Goal: Task Accomplishment & Management: Use online tool/utility

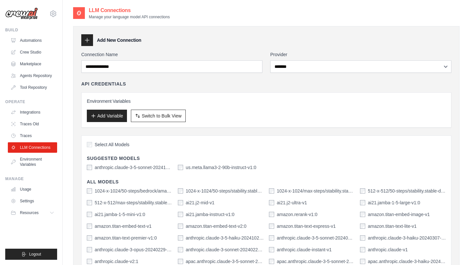
select select "*******"
click at [37, 47] on link "Crew Studio" at bounding box center [32, 52] width 49 height 10
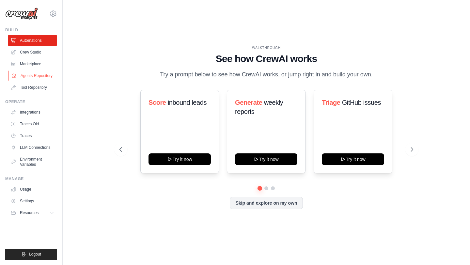
click at [37, 75] on link "Agents Repository" at bounding box center [32, 75] width 49 height 10
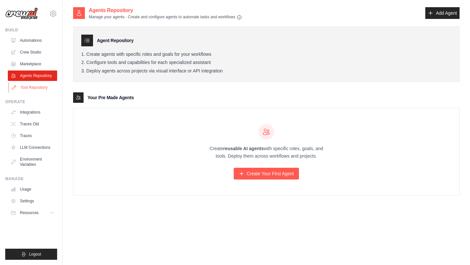
click at [38, 83] on link "Tool Repository" at bounding box center [32, 87] width 49 height 10
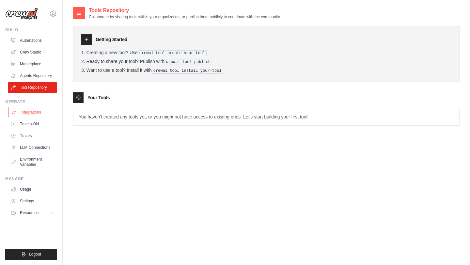
click at [29, 114] on link "Integrations" at bounding box center [32, 112] width 49 height 10
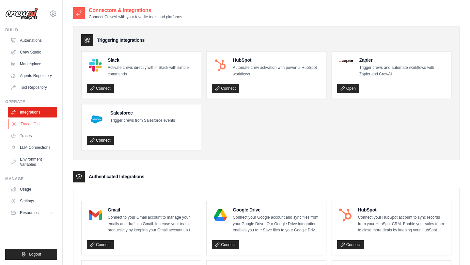
click at [31, 124] on link "Traces Old" at bounding box center [32, 124] width 49 height 10
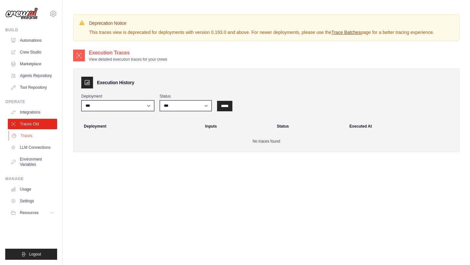
click at [29, 133] on link "Traces" at bounding box center [32, 135] width 49 height 10
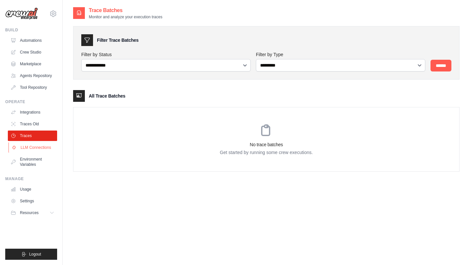
click at [30, 146] on link "LLM Connections" at bounding box center [32, 147] width 49 height 10
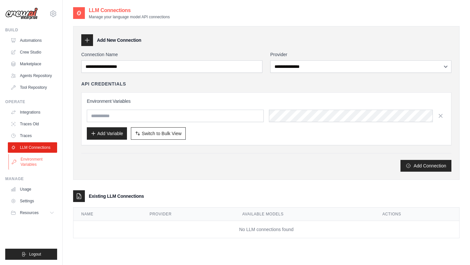
click at [29, 158] on link "Environment Variables" at bounding box center [32, 162] width 49 height 16
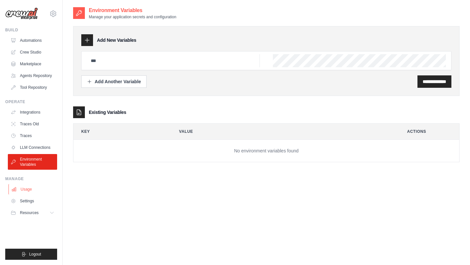
click at [28, 186] on link "Usage" at bounding box center [32, 189] width 49 height 10
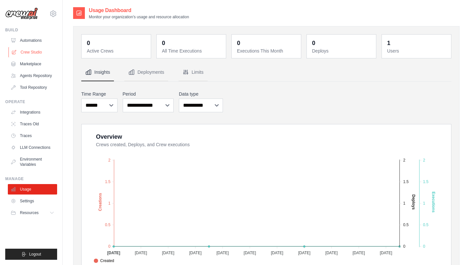
click at [41, 52] on link "Crew Studio" at bounding box center [32, 52] width 49 height 10
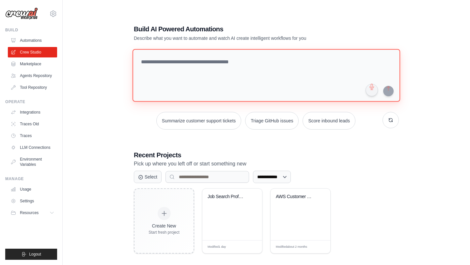
click at [187, 65] on textarea at bounding box center [265, 75] width 267 height 53
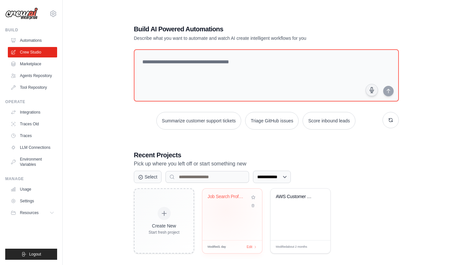
click at [225, 210] on div "Job Search Professional Research Au..." at bounding box center [232, 214] width 60 height 52
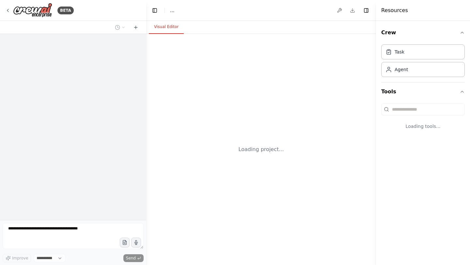
select select "****"
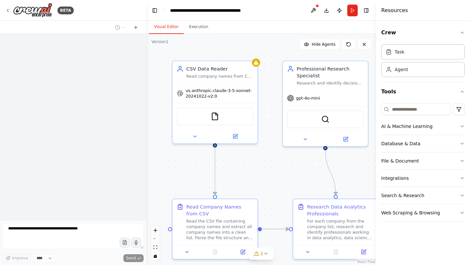
click at [265, 163] on div ".deletable-edge-delete-btn { width: 20px; height: 20px; border: 0px solid #ffff…" at bounding box center [261, 149] width 230 height 231
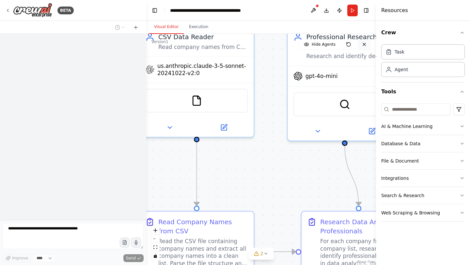
click at [366, 46] on icon at bounding box center [363, 44] width 5 height 5
click at [153, 240] on button "zoom out" at bounding box center [155, 238] width 8 height 8
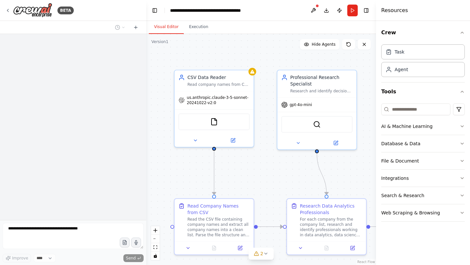
drag, startPoint x: 265, startPoint y: 176, endPoint x: 263, endPoint y: 183, distance: 6.6
click at [263, 183] on div ".deletable-edge-delete-btn { width: 20px; height: 20px; border: 0px solid #ffff…" at bounding box center [261, 149] width 230 height 231
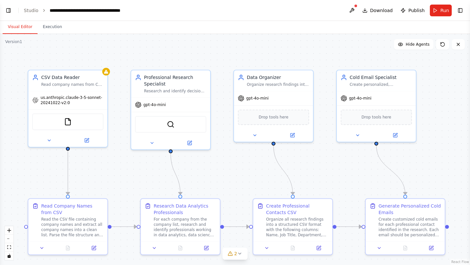
scroll to position [965, 0]
click at [51, 102] on span "us.anthropic.claude-3-5-sonnet-20241022-v2:0" at bounding box center [71, 99] width 63 height 10
click at [5, 9] on button "Toggle Left Sidebar" at bounding box center [8, 10] width 9 height 9
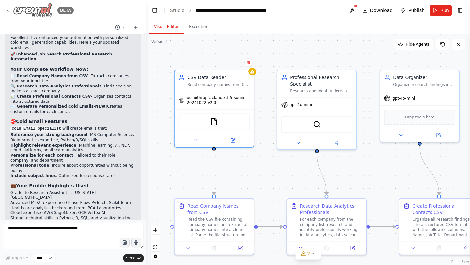
click at [9, 9] on icon at bounding box center [7, 10] width 5 height 5
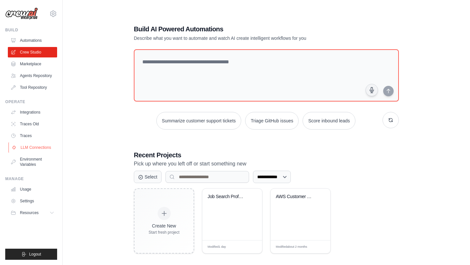
click at [35, 148] on link "LLM Connections" at bounding box center [32, 147] width 49 height 10
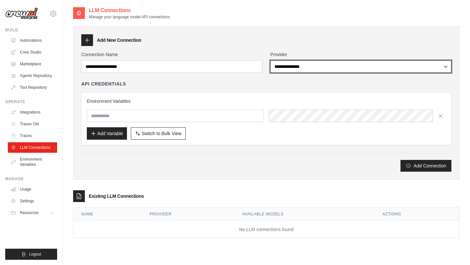
click at [316, 67] on select "**********" at bounding box center [360, 66] width 181 height 12
select select "*******"
click at [270, 60] on select "**********" at bounding box center [360, 66] width 181 height 12
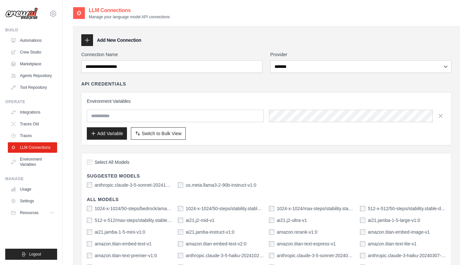
click at [147, 118] on input "text" at bounding box center [175, 116] width 177 height 12
paste input "**********"
type input "**********"
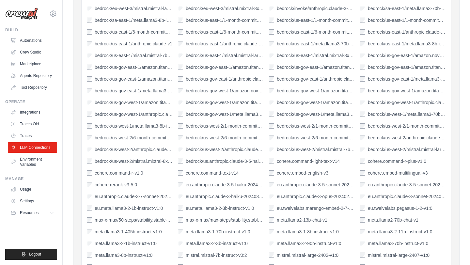
scroll to position [589, 0]
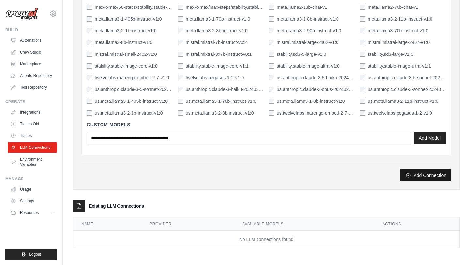
click at [415, 174] on button "Add Connection" at bounding box center [425, 175] width 51 height 12
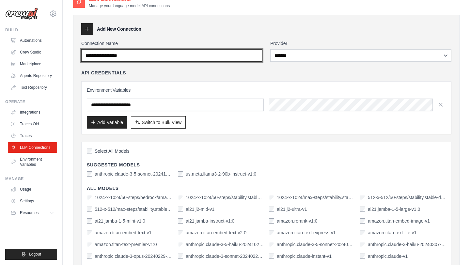
scroll to position [0, 0]
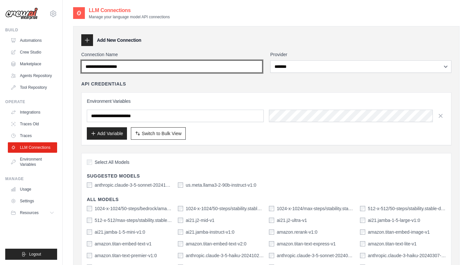
click at [153, 68] on input "Connection Name" at bounding box center [171, 66] width 181 height 12
type input "*"
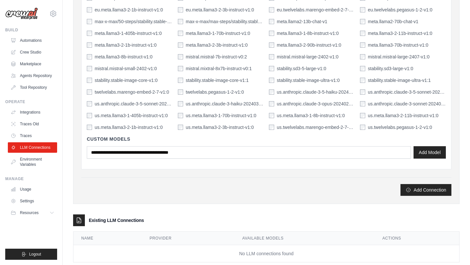
scroll to position [589, 0]
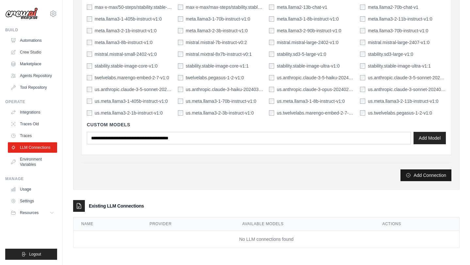
type input "**********"
click at [435, 177] on button "Add Connection" at bounding box center [425, 175] width 51 height 12
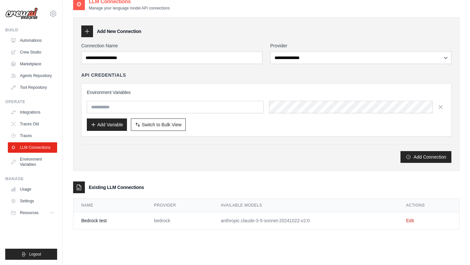
scroll to position [35, 0]
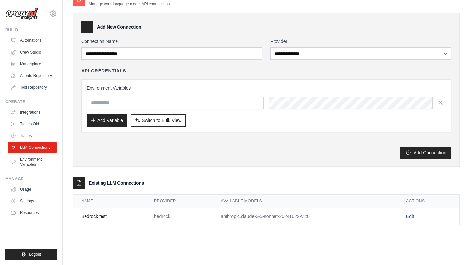
click at [409, 216] on link "Edit" at bounding box center [410, 216] width 8 height 5
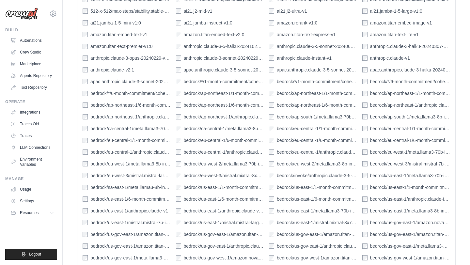
scroll to position [217, 0]
click at [82, 210] on div "Select All Models Suggested Models anthropic.claude-3-5-sonnet-20241022-v2:0 us…" at bounding box center [266, 239] width 378 height 591
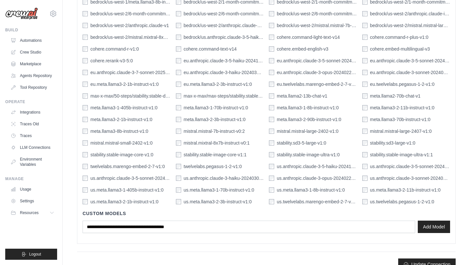
scroll to position [520, 0]
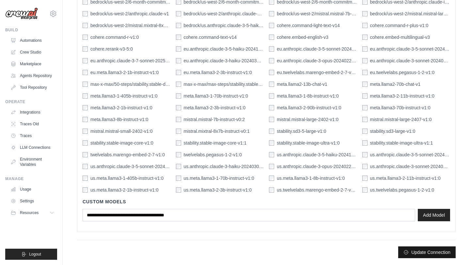
click at [433, 253] on button "Update Connection" at bounding box center [426, 252] width 57 height 12
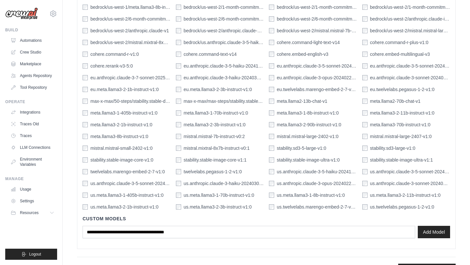
scroll to position [0, 0]
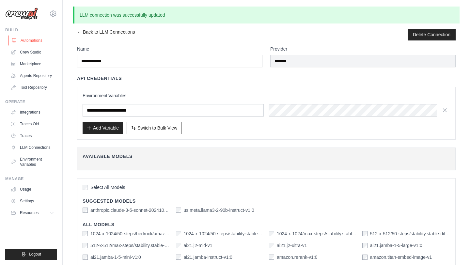
click at [34, 45] on link "Automations" at bounding box center [32, 40] width 49 height 10
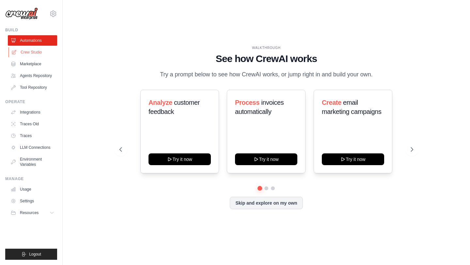
click at [35, 53] on link "Crew Studio" at bounding box center [32, 52] width 49 height 10
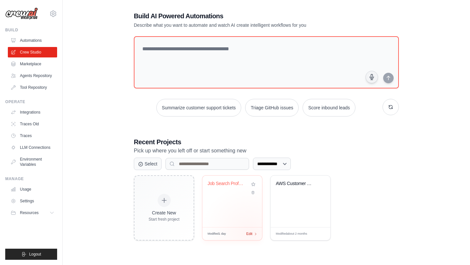
click at [249, 232] on span "Edit" at bounding box center [249, 234] width 6 height 6
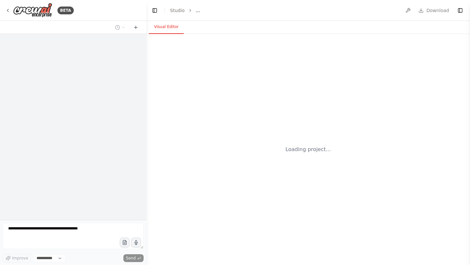
select select "****"
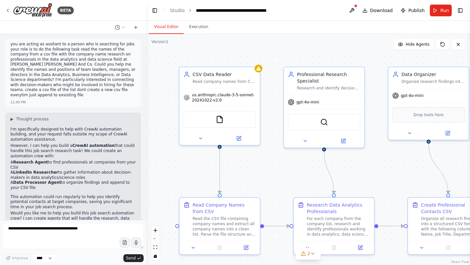
scroll to position [566, 0]
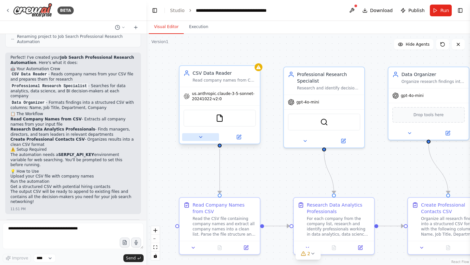
click at [201, 138] on icon at bounding box center [200, 136] width 5 height 5
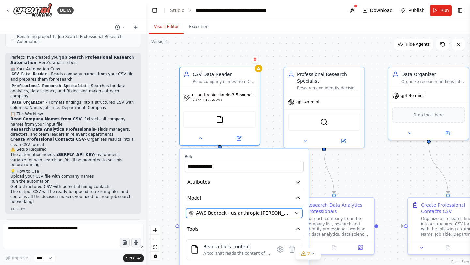
click at [281, 213] on span "AWS Bedrock - us.anthropic.[PERSON_NAME]-3-5-sonnet-20241022-v2:0" at bounding box center [243, 213] width 95 height 7
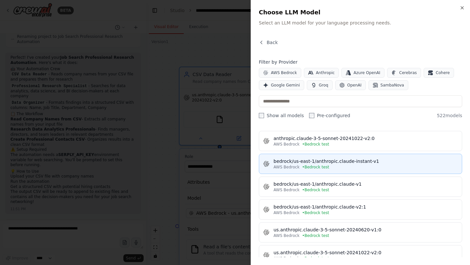
scroll to position [0, 0]
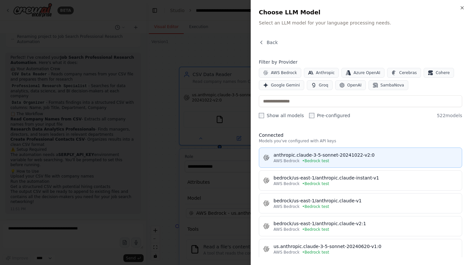
click at [333, 157] on div "anthropic.claude-3-5-sonnet-20241022-v2:0" at bounding box center [365, 155] width 184 height 7
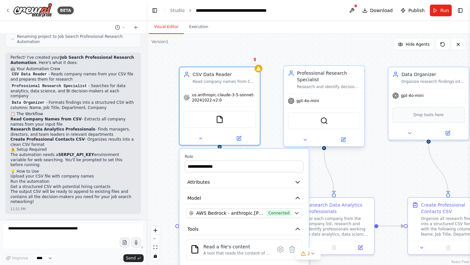
click at [309, 101] on span "gpt-4o-mini" at bounding box center [307, 100] width 23 height 5
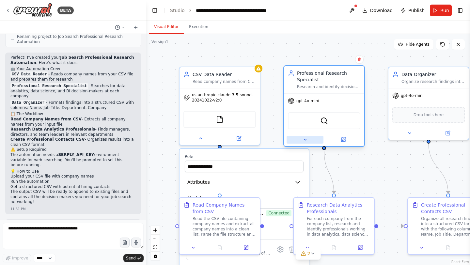
click at [307, 138] on icon at bounding box center [304, 139] width 5 height 5
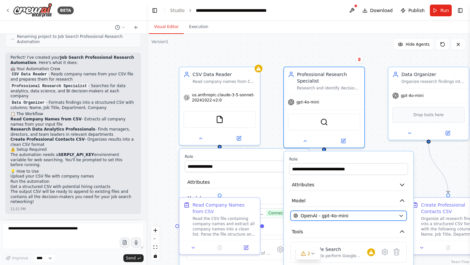
click at [337, 215] on span "OpenAI - gpt-4o-mini" at bounding box center [324, 215] width 48 height 7
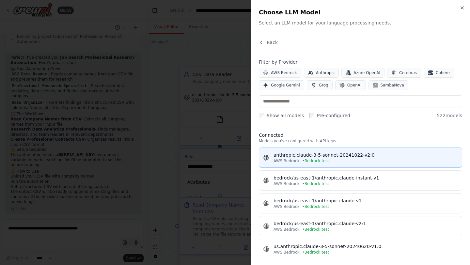
click at [324, 157] on div "anthropic.claude-3-5-sonnet-20241022-v2:0" at bounding box center [365, 155] width 184 height 7
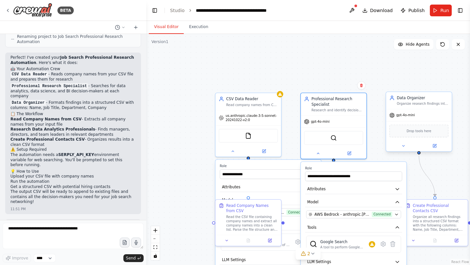
click at [402, 117] on div "gpt-4o-mini" at bounding box center [401, 114] width 25 height 5
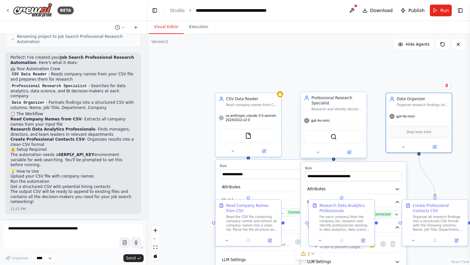
click at [333, 123] on div "gpt-4o-mini" at bounding box center [334, 120] width 66 height 12
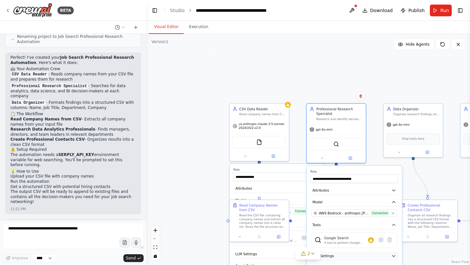
click at [368, 258] on button "LLM Settings" at bounding box center [353, 255] width 87 height 9
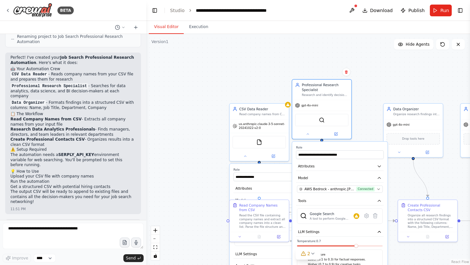
drag, startPoint x: 366, startPoint y: 168, endPoint x: 351, endPoint y: 143, distance: 29.2
click at [351, 142] on div "**********" at bounding box center [339, 225] width 95 height 167
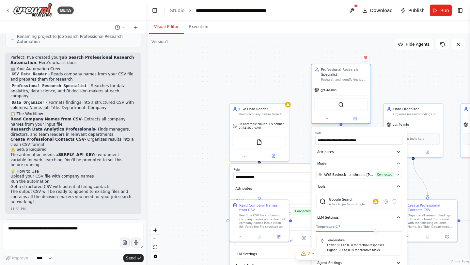
drag, startPoint x: 322, startPoint y: 87, endPoint x: 345, endPoint y: 73, distance: 26.1
click at [345, 73] on div "Professional Research Specialist" at bounding box center [344, 71] width 47 height 9
click at [156, 247] on icon "fit view" at bounding box center [155, 247] width 4 height 4
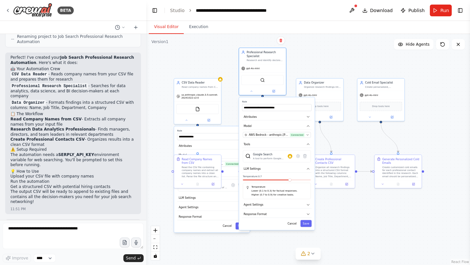
drag, startPoint x: 330, startPoint y: 188, endPoint x: 325, endPoint y: 146, distance: 42.4
click at [325, 146] on div ".deletable-edge-delete-btn { width: 20px; height: 20px; border: 0px solid #ffff…" at bounding box center [307, 149] width 323 height 231
click at [291, 157] on div "Warnings: • Tool SerplyWebSearchTool is not configured. Missing environment var…" at bounding box center [290, 156] width 5 height 5
click at [298, 158] on button at bounding box center [297, 155] width 7 height 7
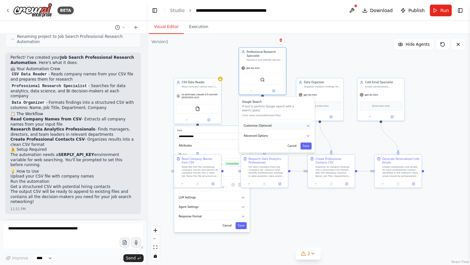
click at [284, 122] on button "Customize (Optional)" at bounding box center [276, 125] width 69 height 7
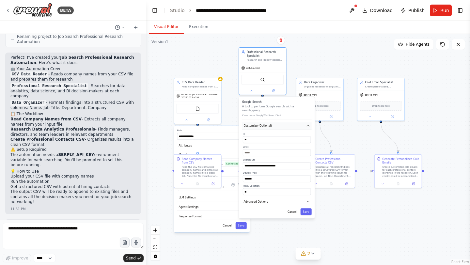
click at [284, 122] on button "Customize (Optional)" at bounding box center [276, 125] width 69 height 7
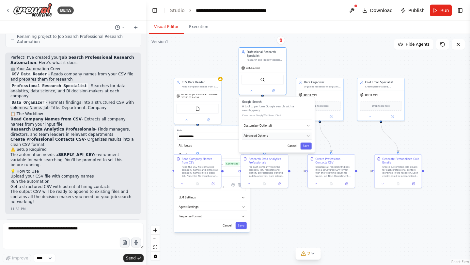
click at [275, 132] on button "Advanced Options" at bounding box center [276, 135] width 69 height 7
click at [267, 156] on input "text" at bounding box center [276, 158] width 63 height 7
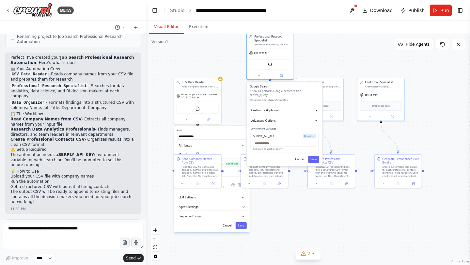
drag, startPoint x: 280, startPoint y: 111, endPoint x: 290, endPoint y: 97, distance: 17.4
click at [290, 98] on p "Class name: SerplyWebSearchTool" at bounding box center [283, 99] width 69 height 3
click at [314, 157] on button "Save" at bounding box center [313, 159] width 11 height 7
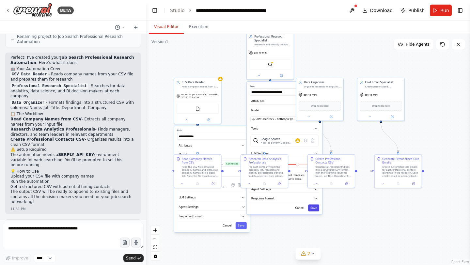
click at [312, 208] on button "Save" at bounding box center [313, 207] width 11 height 7
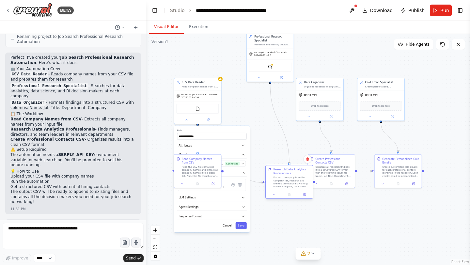
drag, startPoint x: 262, startPoint y: 160, endPoint x: 289, endPoint y: 172, distance: 29.4
click at [289, 172] on div "Research Data Analytics Professionals" at bounding box center [291, 171] width 37 height 7
click at [243, 228] on button "Save" at bounding box center [240, 225] width 11 height 7
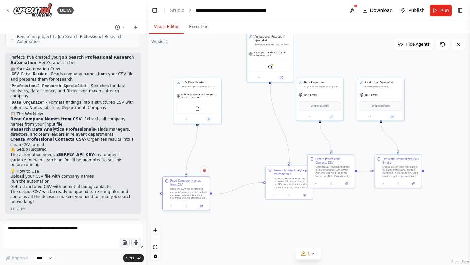
drag, startPoint x: 203, startPoint y: 161, endPoint x: 192, endPoint y: 185, distance: 26.6
click at [192, 185] on div "Read Company Names from CSV" at bounding box center [188, 182] width 37 height 7
drag, startPoint x: 186, startPoint y: 82, endPoint x: 166, endPoint y: 82, distance: 20.2
click at [166, 82] on div "CSV Data Reader" at bounding box center [180, 82] width 37 height 4
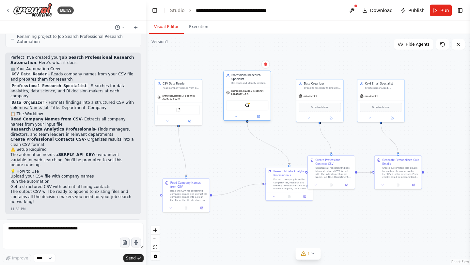
drag, startPoint x: 267, startPoint y: 44, endPoint x: 243, endPoint y: 84, distance: 47.1
click at [243, 84] on div "Research and identify decision-makers in data analytics, data science, and busi…" at bounding box center [249, 83] width 37 height 3
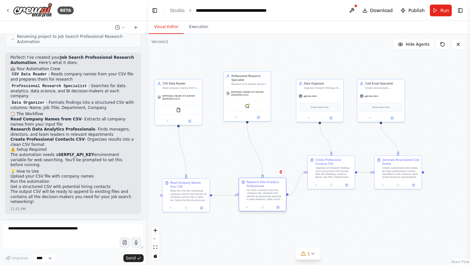
drag, startPoint x: 283, startPoint y: 171, endPoint x: 256, endPoint y: 184, distance: 30.5
click at [256, 184] on div "Research Data Analytics Professionals" at bounding box center [265, 183] width 37 height 7
click at [317, 98] on div "gpt-4o-mini" at bounding box center [319, 95] width 47 height 8
click at [308, 117] on icon at bounding box center [308, 117] width 3 height 3
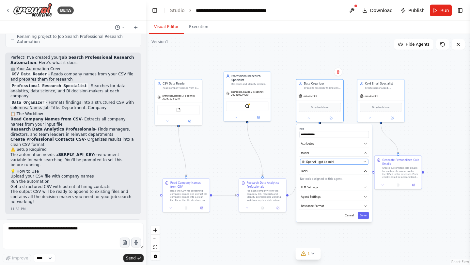
click at [329, 164] on button "OpenAI - gpt-4o-mini" at bounding box center [334, 162] width 68 height 6
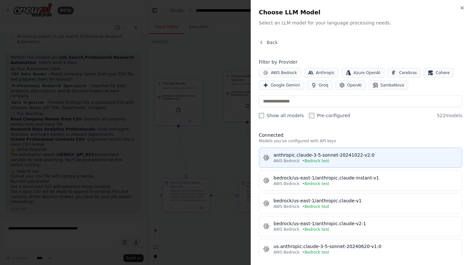
click at [318, 158] on span "• Bedrock test" at bounding box center [315, 160] width 27 height 5
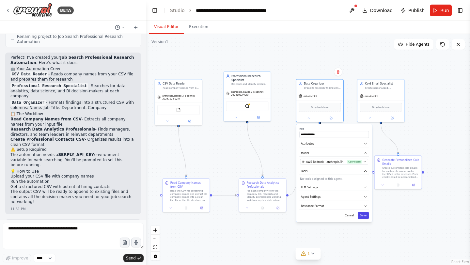
click at [365, 215] on button "Save" at bounding box center [362, 215] width 11 height 7
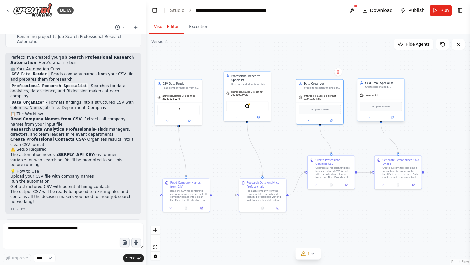
click at [374, 97] on div "gpt-4o-mini" at bounding box center [368, 95] width 18 height 4
click at [368, 116] on icon at bounding box center [369, 117] width 3 height 3
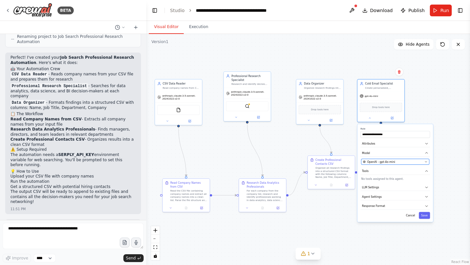
click at [389, 163] on button "OpenAI - gpt-4o-mini" at bounding box center [395, 162] width 68 height 6
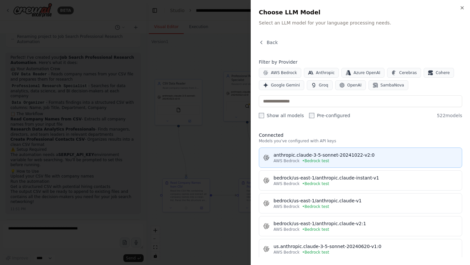
click at [319, 155] on div "anthropic.claude-3-5-sonnet-20241022-v2:0" at bounding box center [365, 155] width 184 height 7
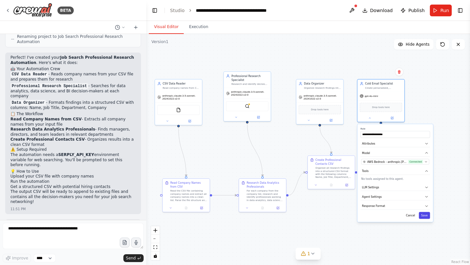
click at [422, 214] on button "Save" at bounding box center [423, 215] width 11 height 7
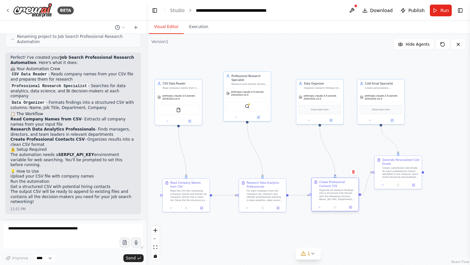
drag, startPoint x: 337, startPoint y: 163, endPoint x: 341, endPoint y: 187, distance: 24.2
click at [341, 187] on div "Create Professional Contacts CSV" at bounding box center [337, 183] width 37 height 7
drag, startPoint x: 389, startPoint y: 169, endPoint x: 398, endPoint y: 191, distance: 24.3
click at [398, 191] on div "Create customized cold emails for each professional contact identified in the r…" at bounding box center [409, 194] width 37 height 12
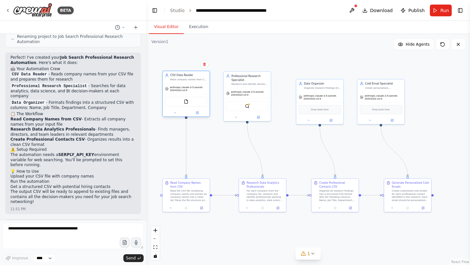
drag, startPoint x: 174, startPoint y: 91, endPoint x: 180, endPoint y: 82, distance: 11.0
click at [180, 82] on div "CSV Data Reader Read company names from CSV files and extract the list of compa…" at bounding box center [186, 94] width 48 height 46
drag, startPoint x: 251, startPoint y: 85, endPoint x: 259, endPoint y: 89, distance: 9.0
click at [259, 89] on div "Professional Research Specialist Research and identify decision-makers in data …" at bounding box center [254, 83] width 47 height 16
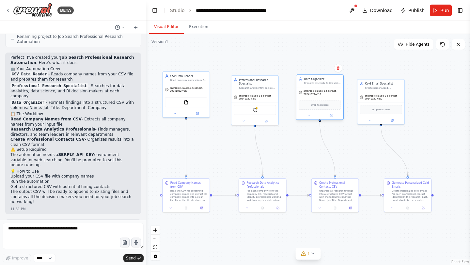
drag, startPoint x: 325, startPoint y: 90, endPoint x: 324, endPoint y: 84, distance: 6.1
click at [324, 84] on div "Data Organizer Organize research findings into structured CSV format with profe…" at bounding box center [319, 81] width 47 height 12
click at [309, 256] on span "1" at bounding box center [308, 253] width 3 height 7
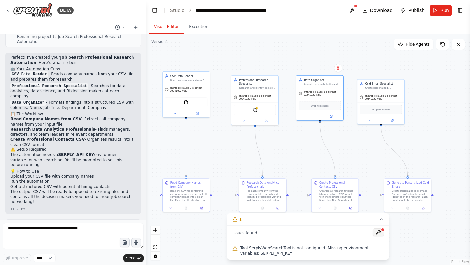
click at [377, 234] on button at bounding box center [377, 232] width 11 height 8
